Goal: Participate in discussion: Engage in conversation with other users on a specific topic

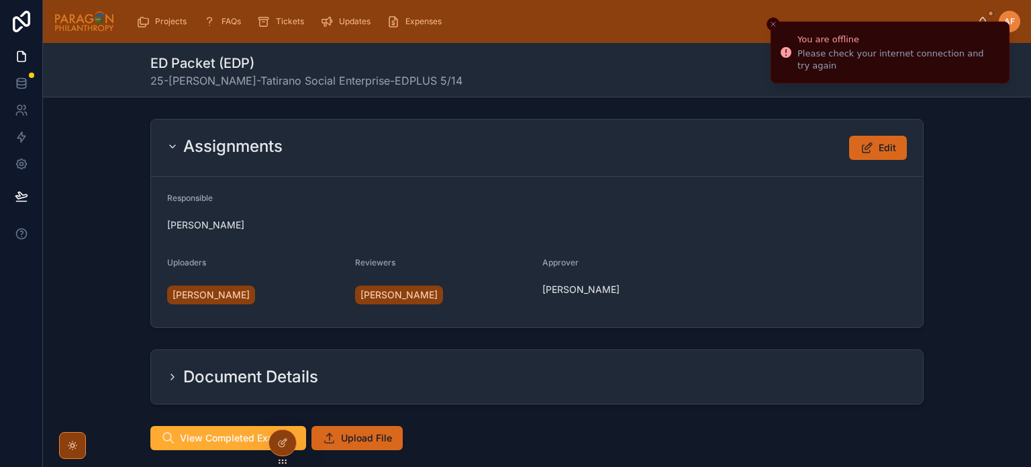
scroll to position [201, 0]
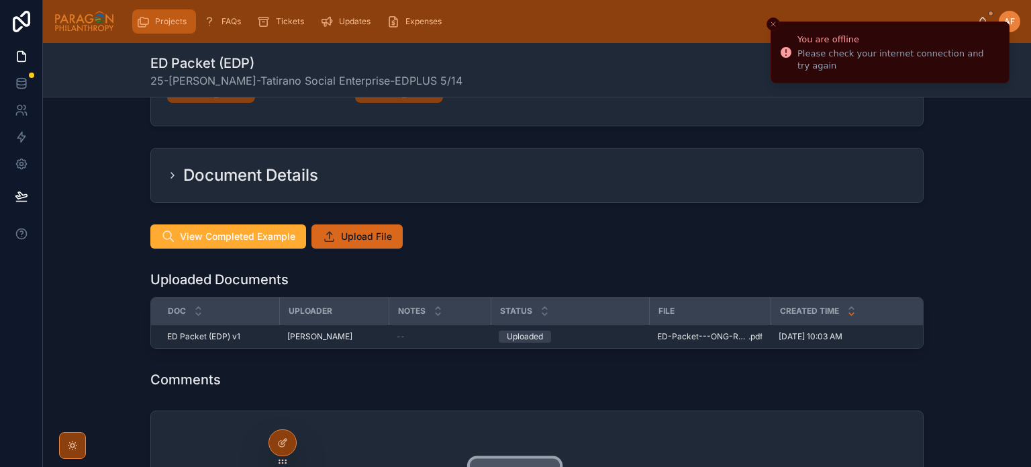
click at [167, 30] on div "Projects" at bounding box center [164, 21] width 56 height 21
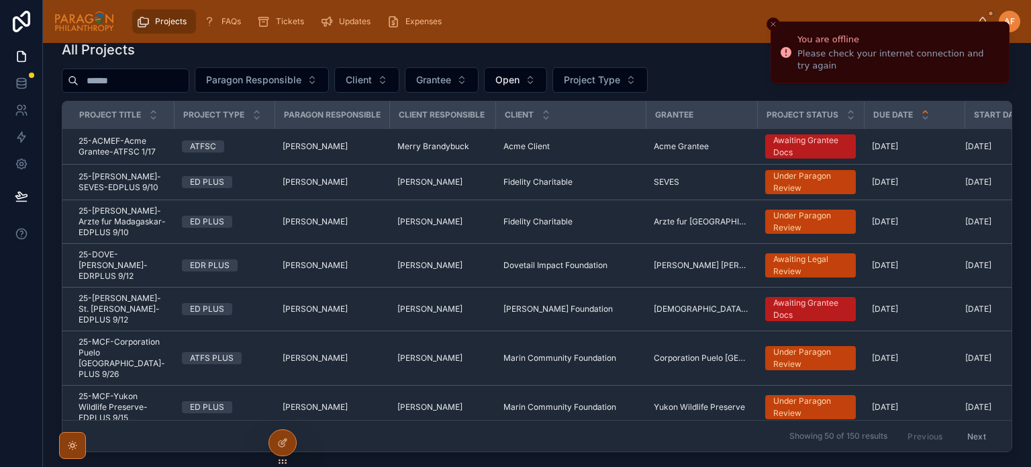
click at [136, 81] on input "text" at bounding box center [134, 80] width 110 height 19
type input "***"
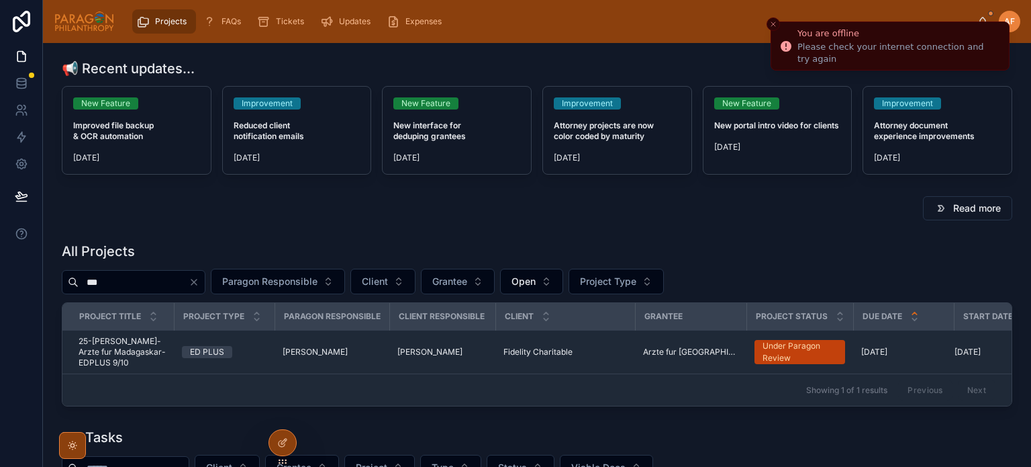
click at [776, 26] on icon "Close toast" at bounding box center [773, 24] width 8 height 8
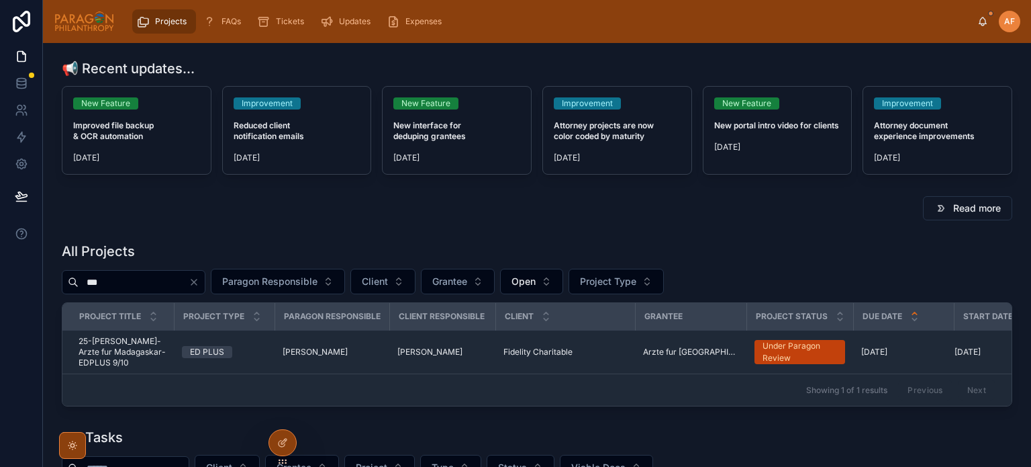
click at [988, 20] on div "[PERSON_NAME] [PERSON_NAME]" at bounding box center [999, 21] width 43 height 21
click at [982, 21] on icon at bounding box center [983, 21] width 11 height 11
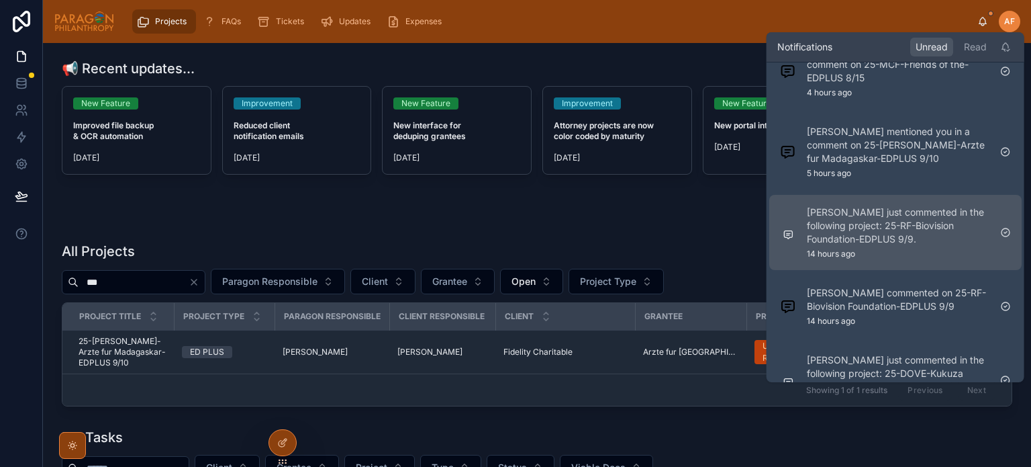
scroll to position [336, 0]
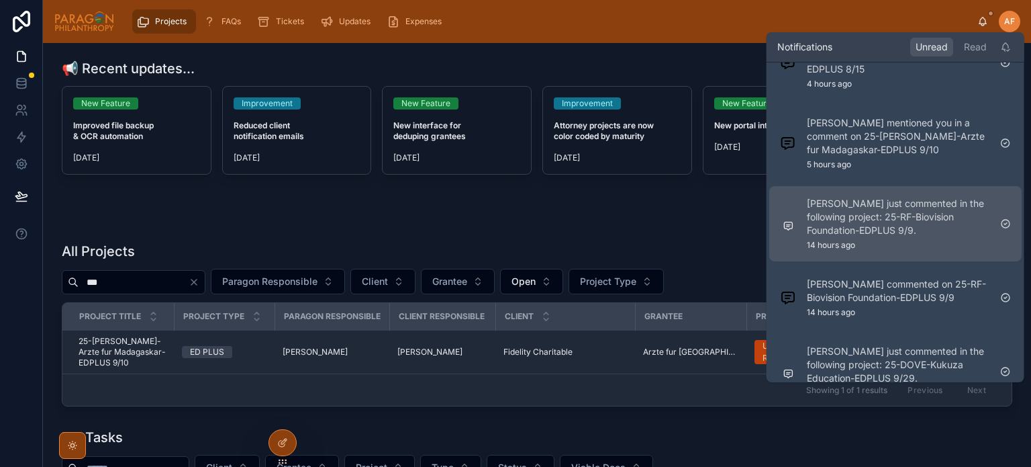
click at [823, 227] on p "[PERSON_NAME] just commented in the following project: 25-RF-Biovision Foundati…" at bounding box center [898, 217] width 183 height 40
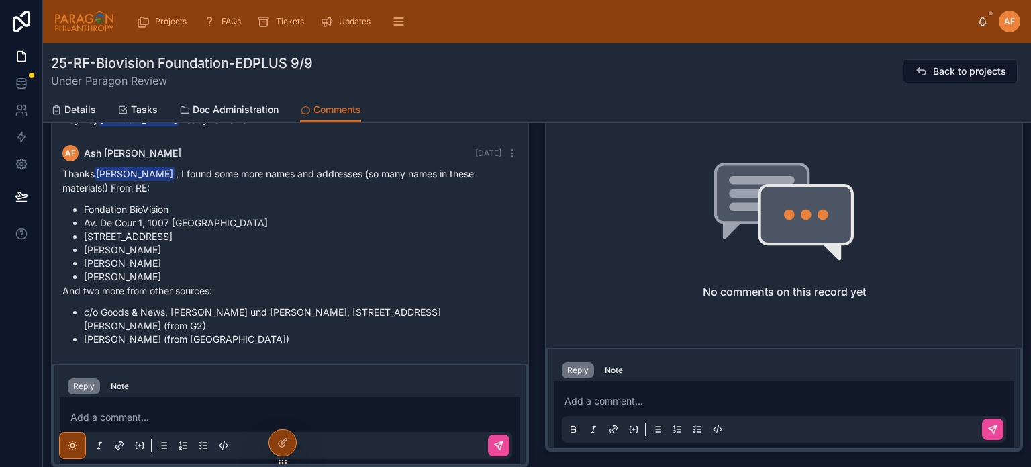
scroll to position [586, 0]
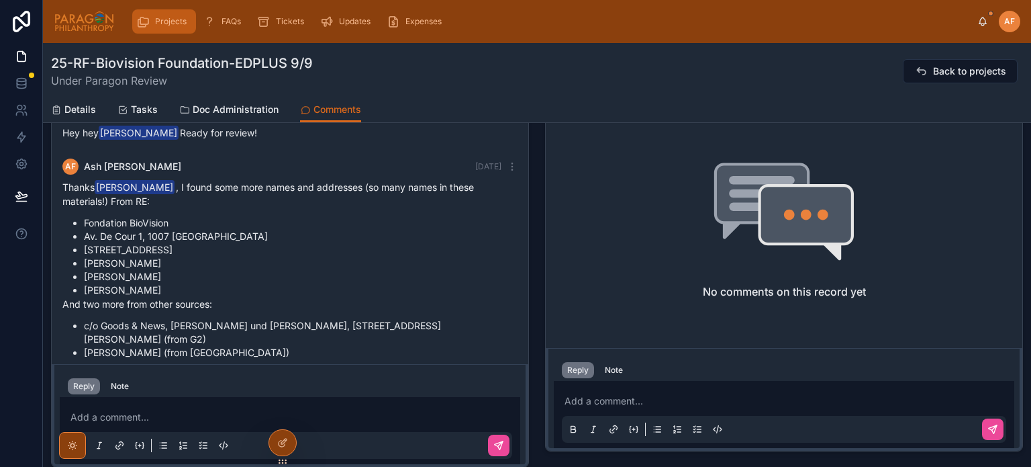
click at [167, 31] on div "Projects" at bounding box center [164, 21] width 56 height 21
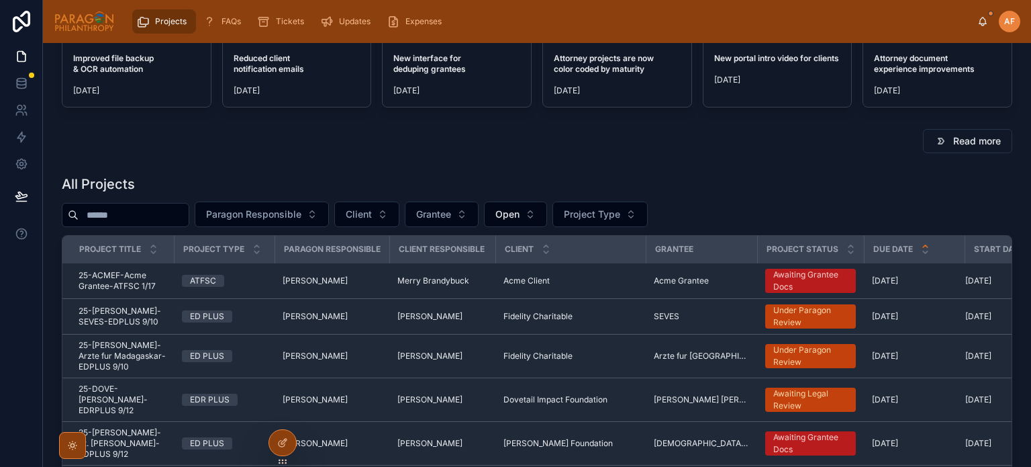
click at [124, 213] on input "text" at bounding box center [134, 214] width 110 height 19
type input "*****"
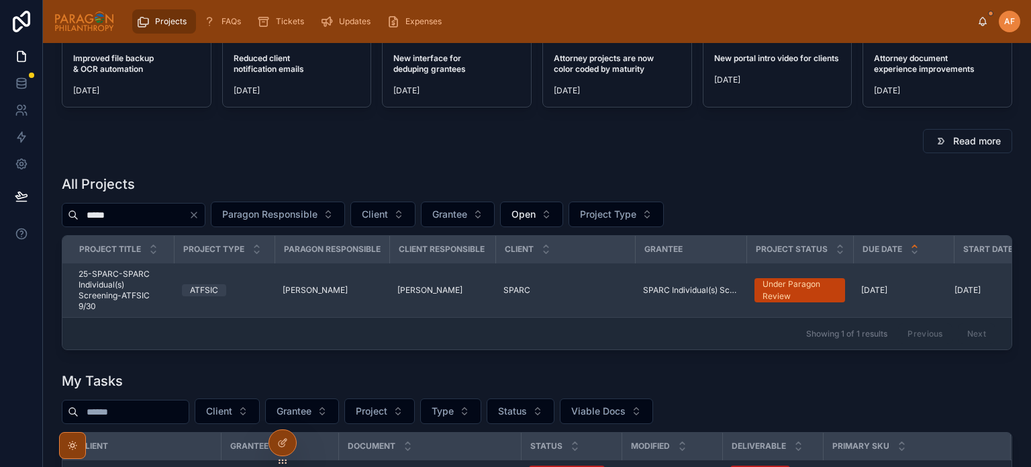
click at [257, 303] on td "ATFSIC" at bounding box center [224, 290] width 101 height 54
click at [254, 291] on div "ATFSIC" at bounding box center [224, 290] width 85 height 12
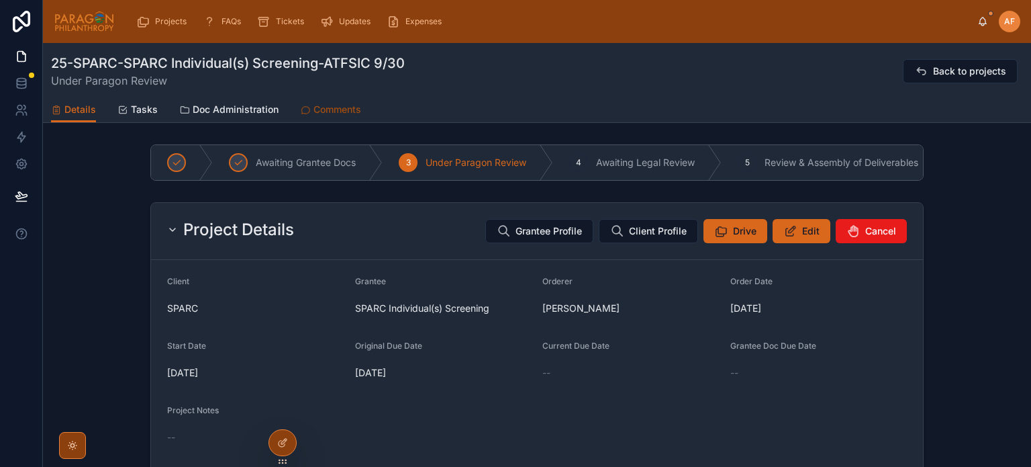
click at [332, 112] on span "Comments" at bounding box center [338, 109] width 48 height 13
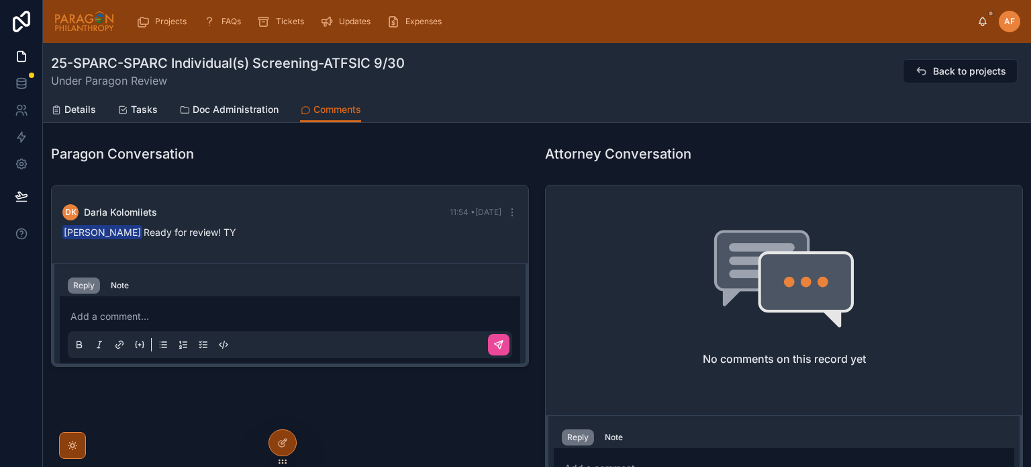
click at [216, 314] on p at bounding box center [293, 316] width 444 height 13
click at [494, 339] on icon at bounding box center [499, 344] width 11 height 11
